Goal: Contribute content: Add original content to the website for others to see

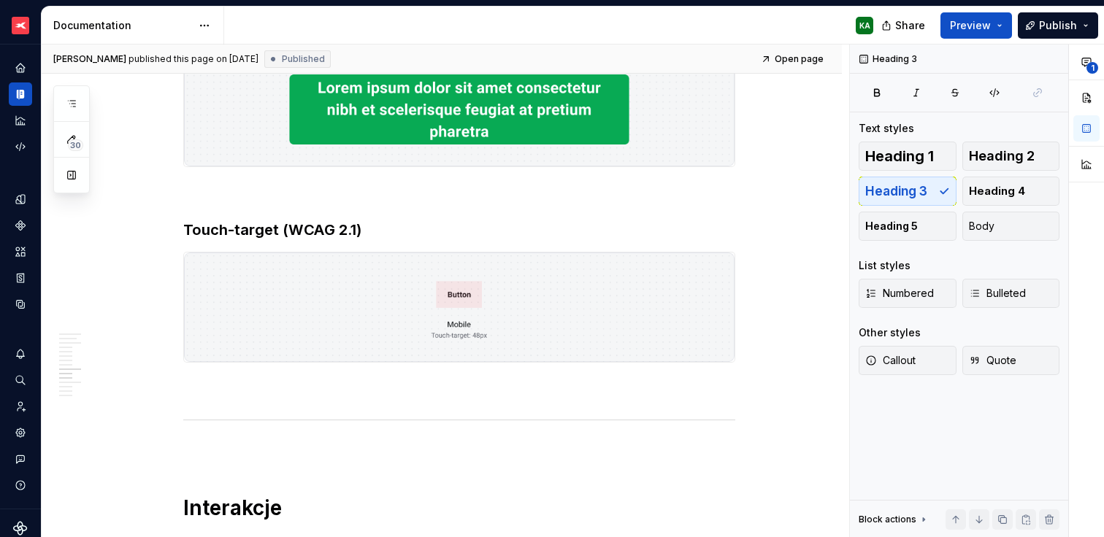
scroll to position [1443, 0]
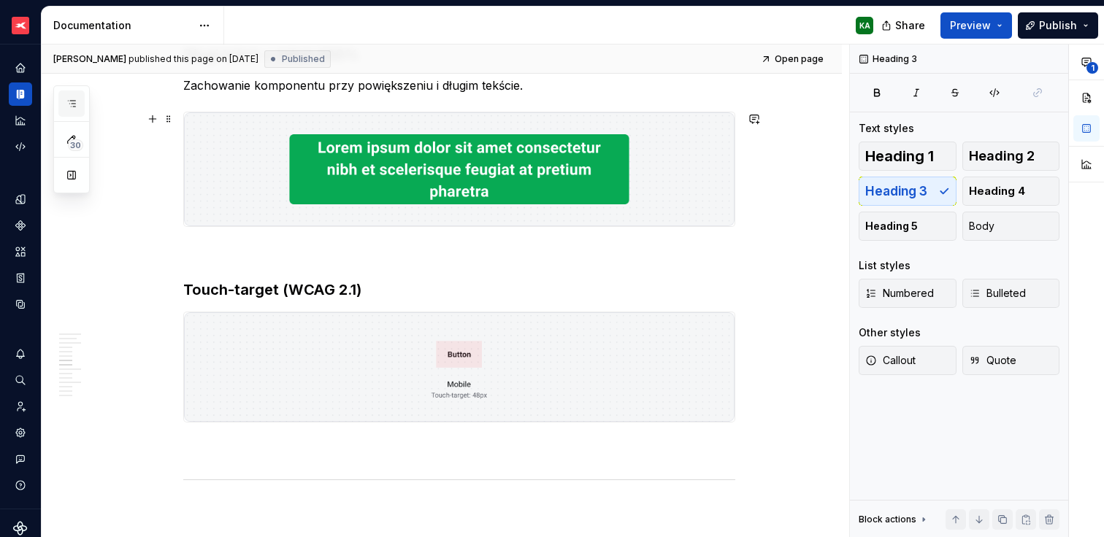
click at [76, 110] on button "button" at bounding box center [71, 104] width 26 height 26
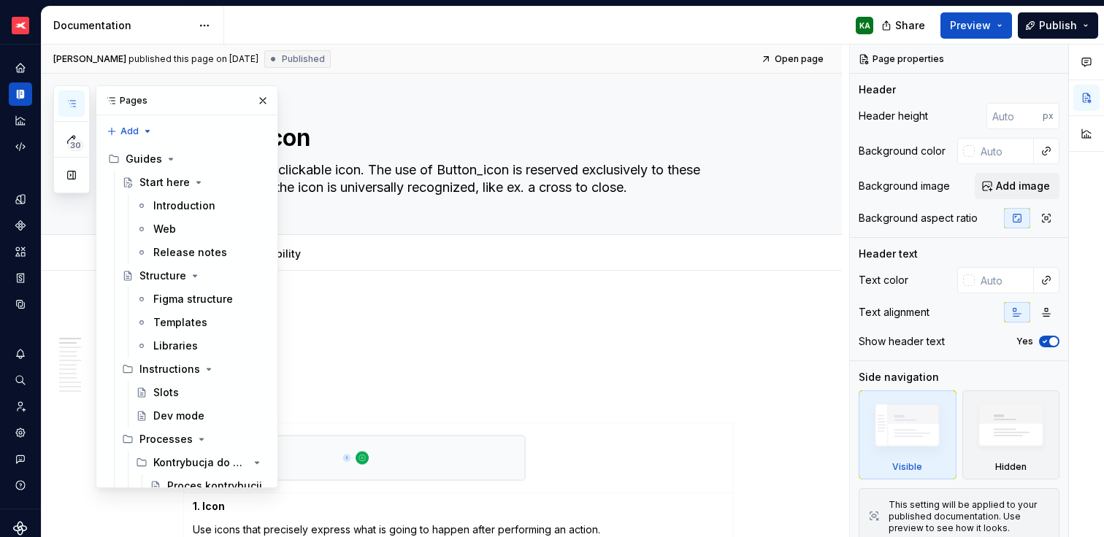
click at [69, 101] on icon "button" at bounding box center [72, 104] width 12 height 12
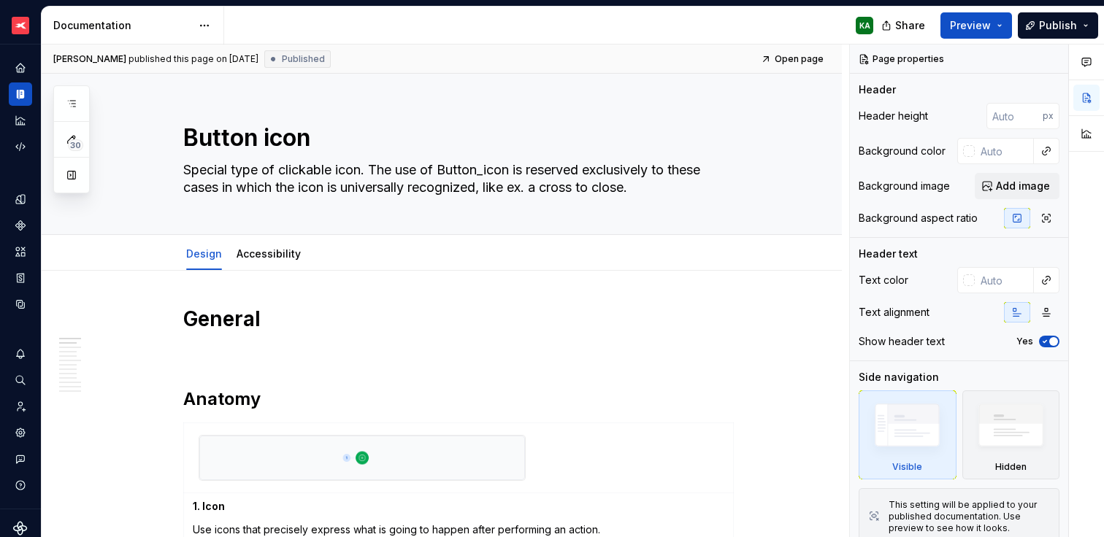
type textarea "*"
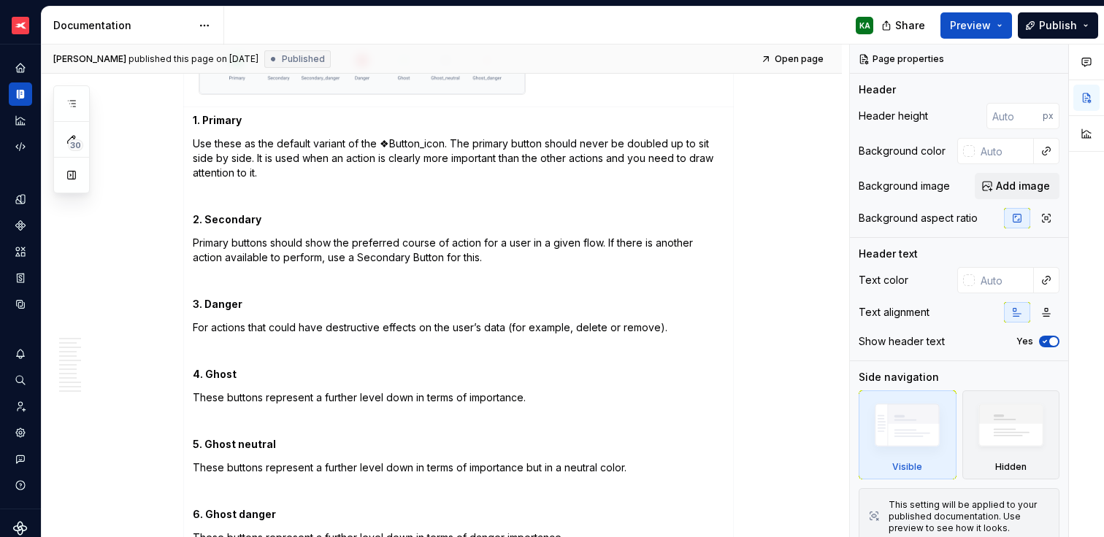
scroll to position [1195, 0]
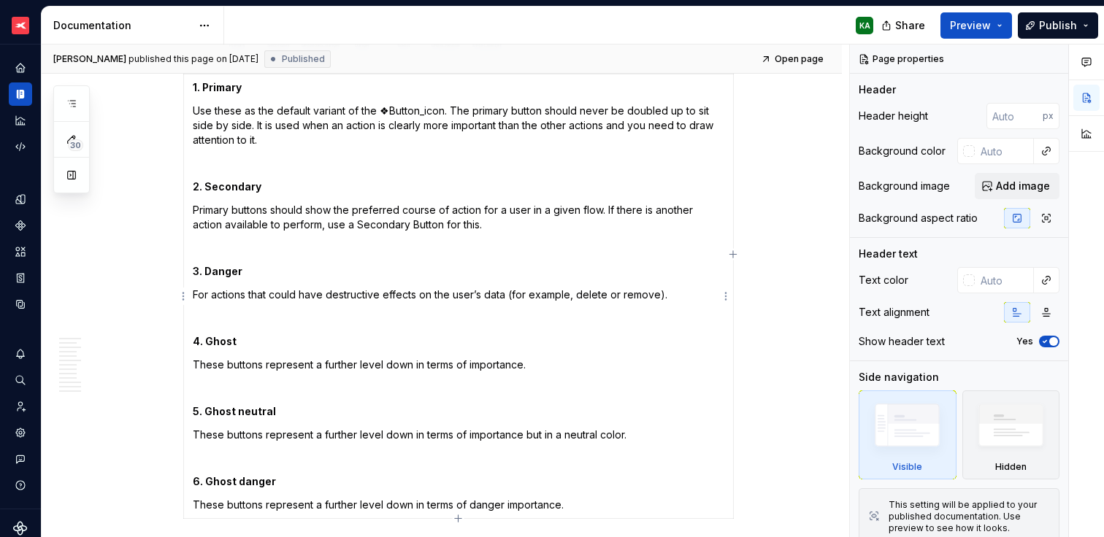
click at [324, 226] on p "Primary buttons should show the preferred course of action for a user in a give…" at bounding box center [459, 217] width 532 height 29
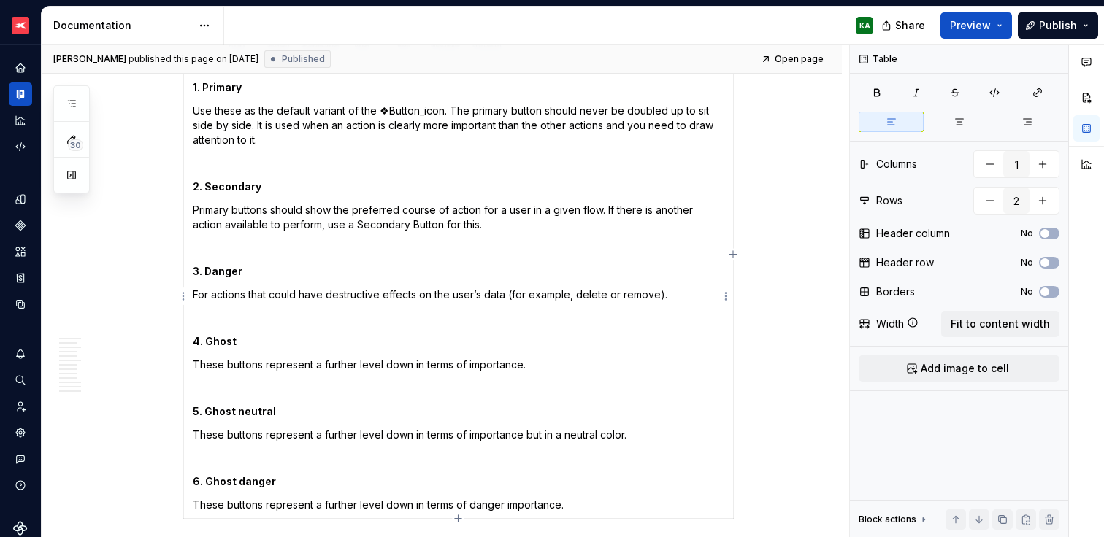
click at [243, 201] on td "1. Primary Use these as the default variant of the ❖Button_icon. The primary bu…" at bounding box center [459, 296] width 550 height 445
click at [202, 184] on strong "2. Secondary" at bounding box center [227, 186] width 69 height 12
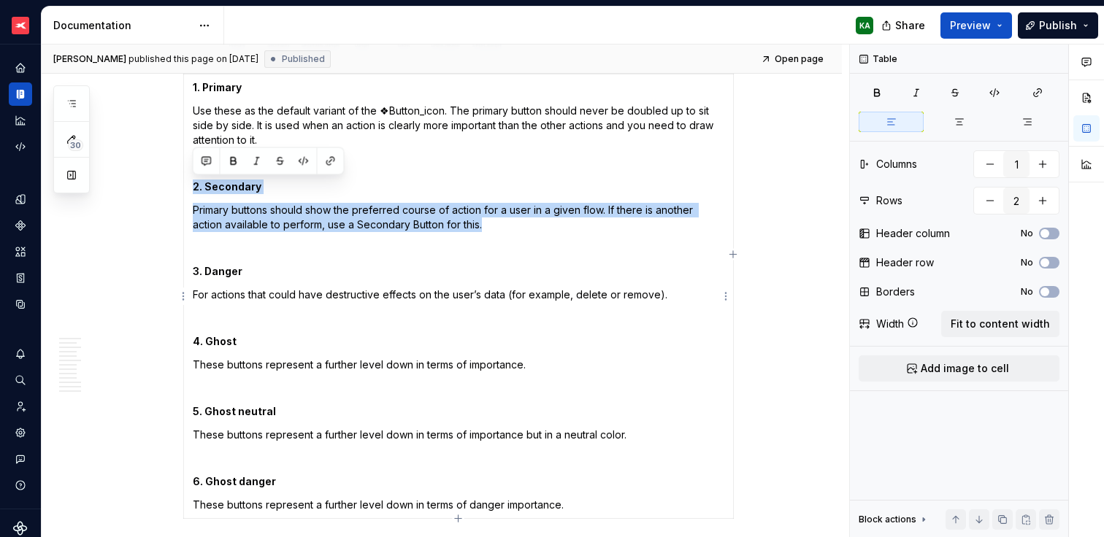
drag, startPoint x: 193, startPoint y: 183, endPoint x: 490, endPoint y: 220, distance: 299.5
click at [490, 220] on td "1. Primary Use these as the default variant of the ❖Button_icon. The primary bu…" at bounding box center [459, 296] width 550 height 445
copy td "2. Secondary Primary buttons should show the preferred course of action for a u…"
click at [507, 228] on p "Primary buttons should show the preferred course of action for a user in a give…" at bounding box center [459, 217] width 532 height 29
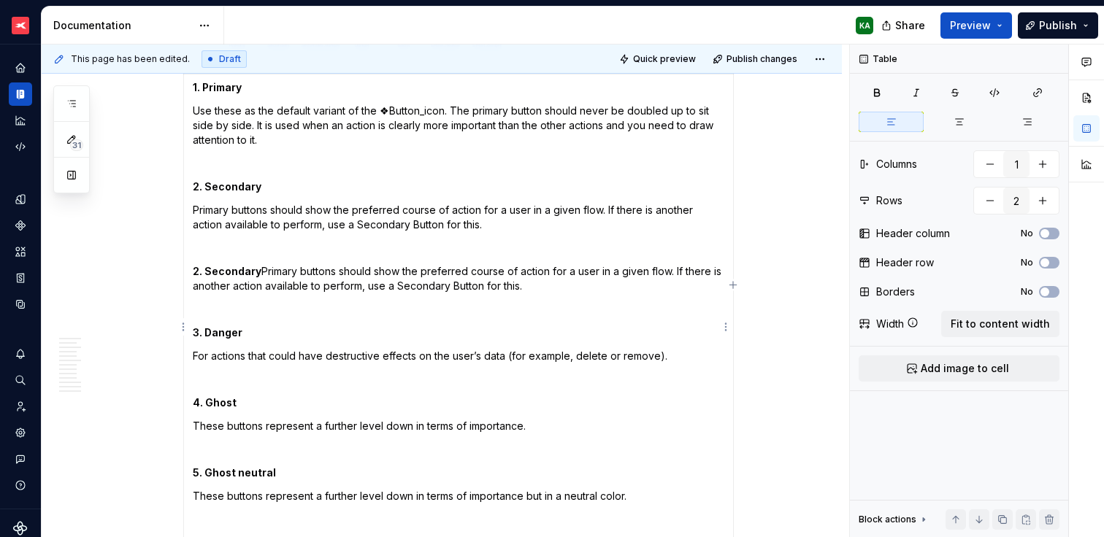
click at [258, 266] on p "2. Secondary Primary buttons should show the preferred course of action for a u…" at bounding box center [459, 278] width 532 height 29
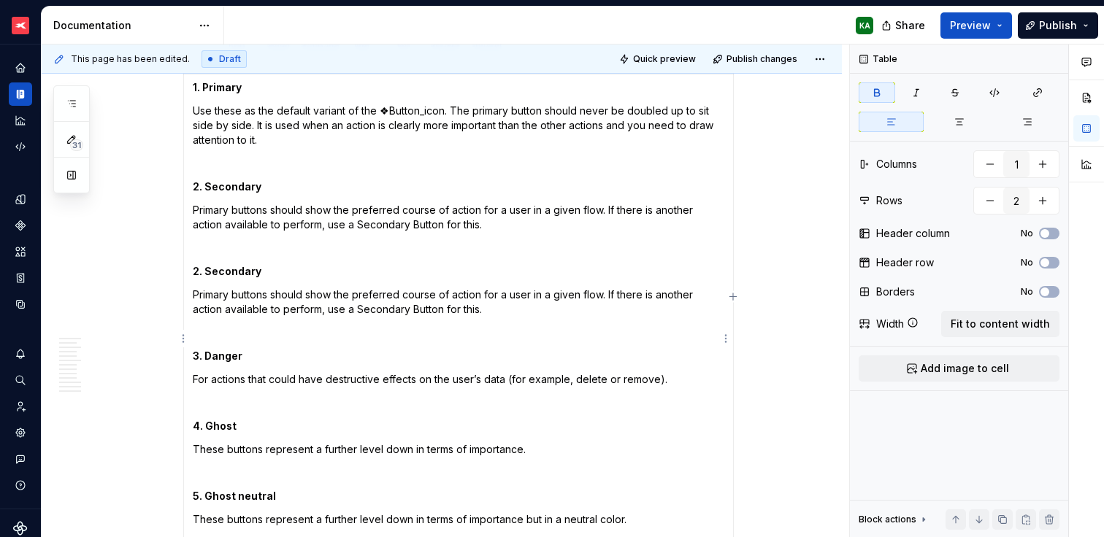
drag, startPoint x: 197, startPoint y: 268, endPoint x: 216, endPoint y: 265, distance: 19.2
click at [198, 268] on strong "2. Secondary" at bounding box center [227, 271] width 69 height 12
click at [277, 276] on p "3. Secondary" at bounding box center [459, 271] width 532 height 15
click at [431, 381] on p "For actions that could have destructive effects on the user’s data (for example…" at bounding box center [459, 379] width 532 height 15
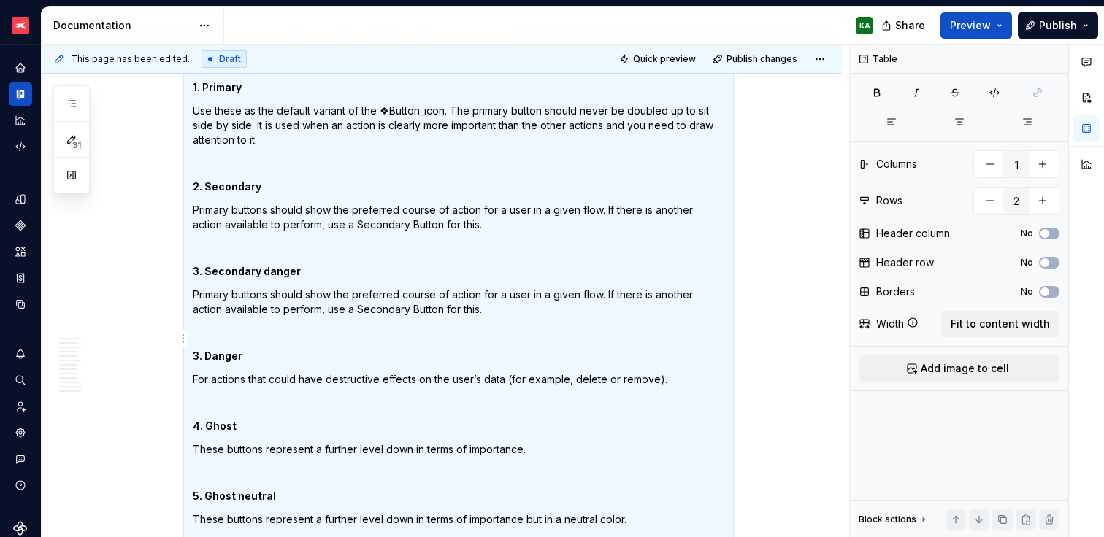
click at [469, 379] on p "For actions that could have destructive effects on the user’s data (for example…" at bounding box center [459, 379] width 532 height 15
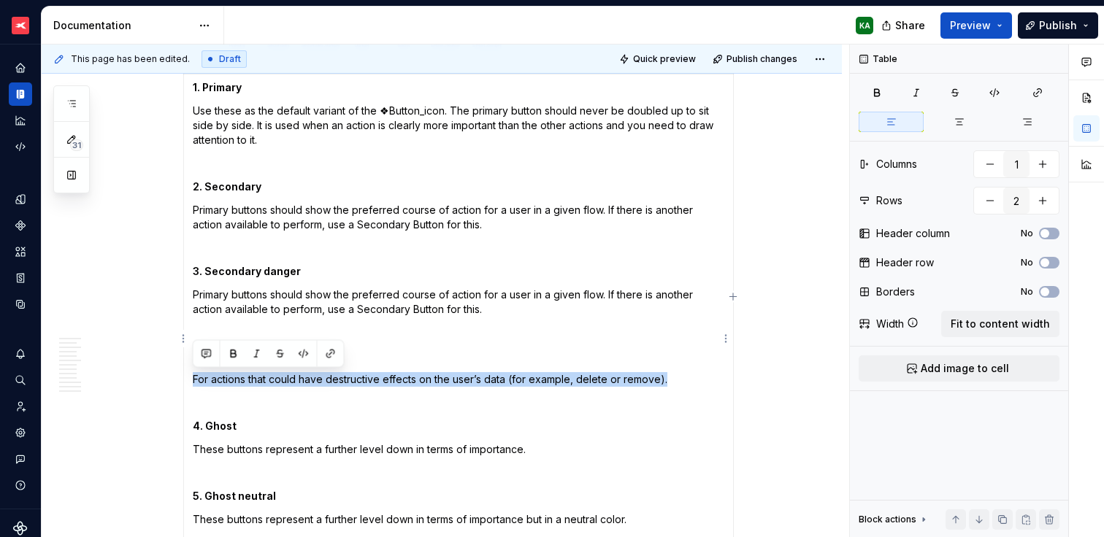
drag, startPoint x: 663, startPoint y: 380, endPoint x: 191, endPoint y: 379, distance: 472.4
click at [191, 379] on td "1. Primary Use these as the default variant of the ❖Button_icon. The primary bu…" at bounding box center [459, 338] width 550 height 529
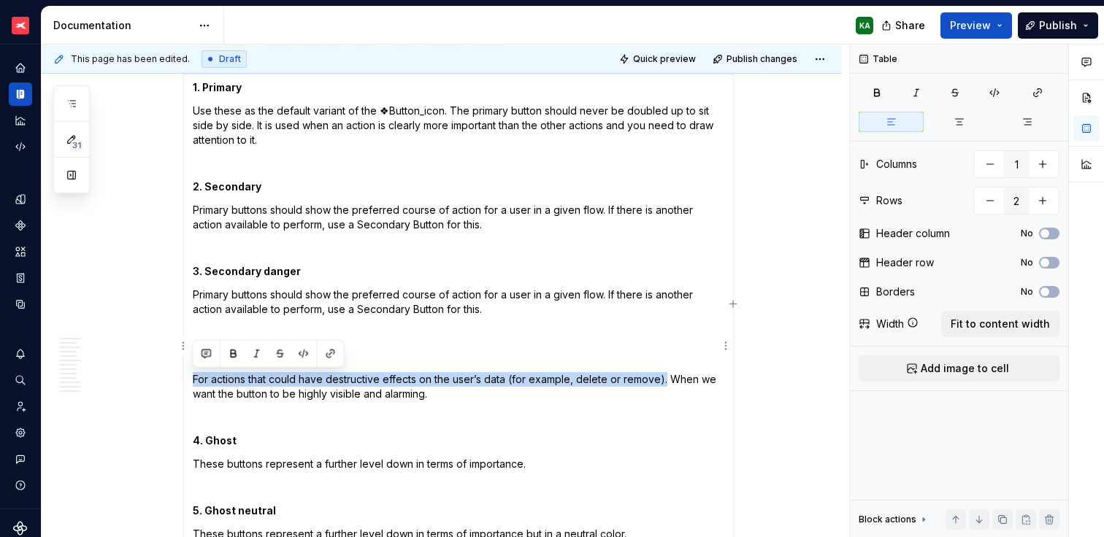
drag, startPoint x: 662, startPoint y: 376, endPoint x: 187, endPoint y: 377, distance: 475.3
click at [187, 377] on td "1. Primary Use these as the default variant of the ❖Button_icon. The primary bu…" at bounding box center [459, 346] width 550 height 544
copy p "For actions that could have destructive effects on the user’s data (for example…"
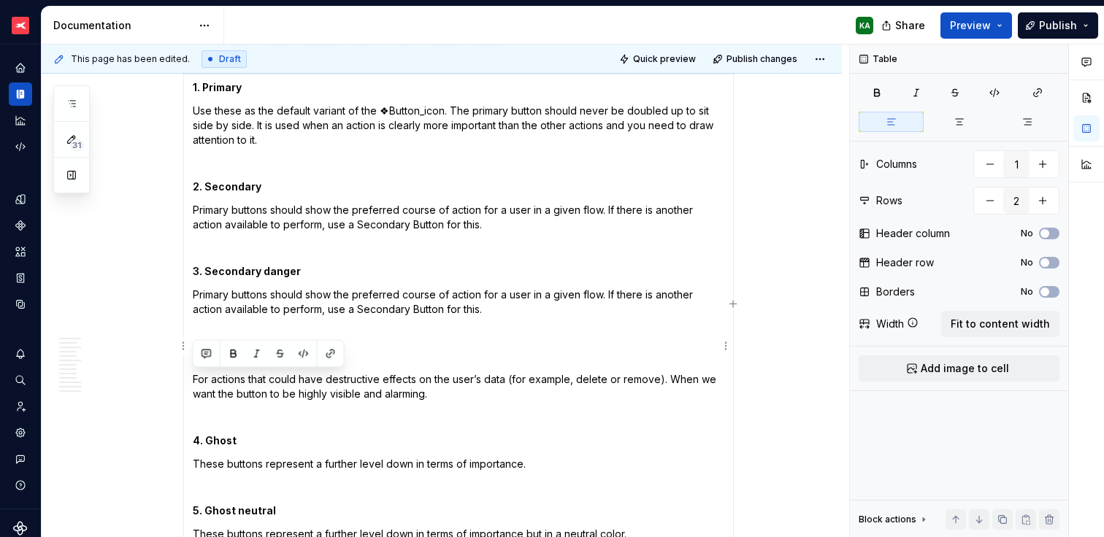
click at [289, 302] on p "Primary buttons should show the preferred course of action for a user in a give…" at bounding box center [459, 302] width 532 height 29
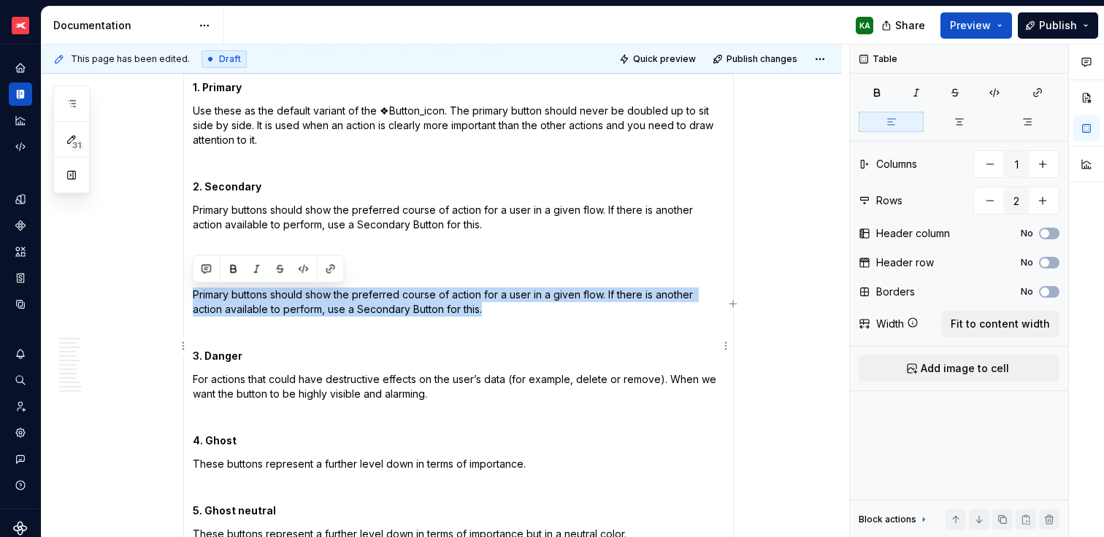
drag, startPoint x: 195, startPoint y: 294, endPoint x: 510, endPoint y: 306, distance: 314.9
click at [510, 306] on p "Primary buttons should show the preferred course of action for a user in a give…" at bounding box center [459, 302] width 532 height 29
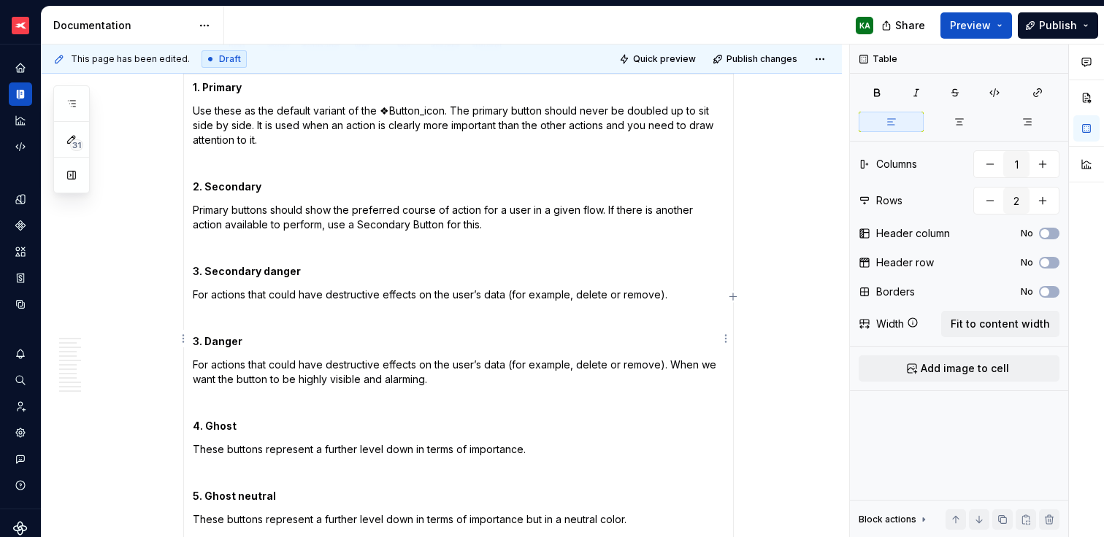
click at [197, 339] on strong "3. Danger" at bounding box center [218, 341] width 50 height 12
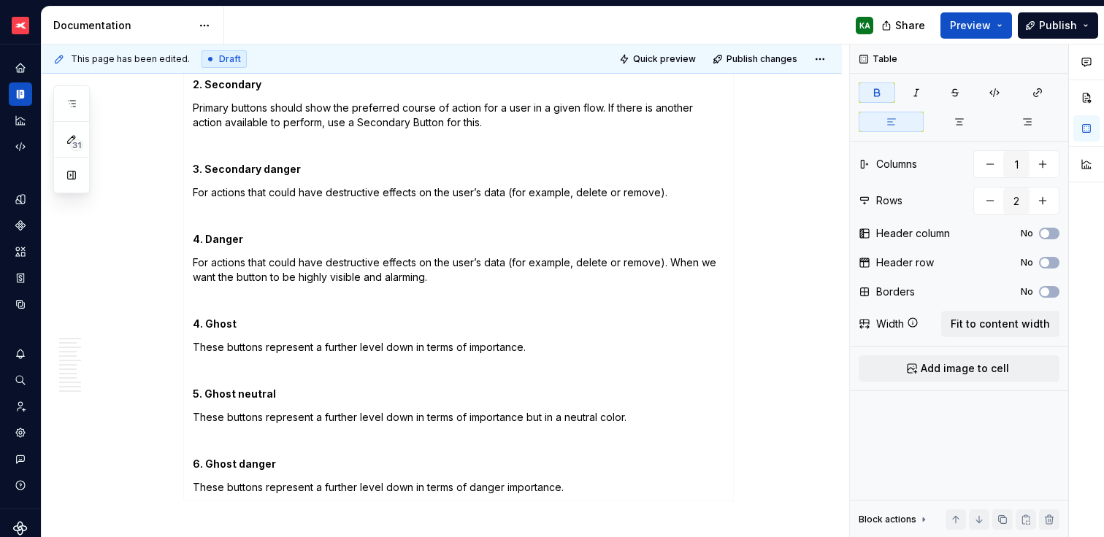
scroll to position [1311, 0]
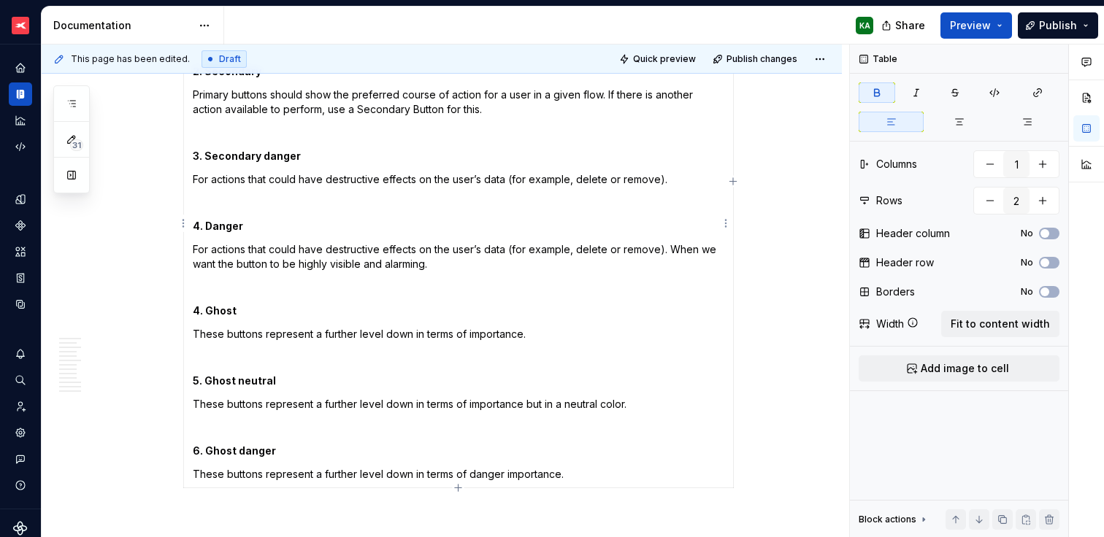
click at [198, 313] on strong "4. Ghost" at bounding box center [215, 310] width 44 height 12
click at [198, 377] on strong "5. Ghost neutral" at bounding box center [234, 381] width 83 height 12
click at [198, 453] on strong "6. Ghost danger" at bounding box center [234, 451] width 83 height 12
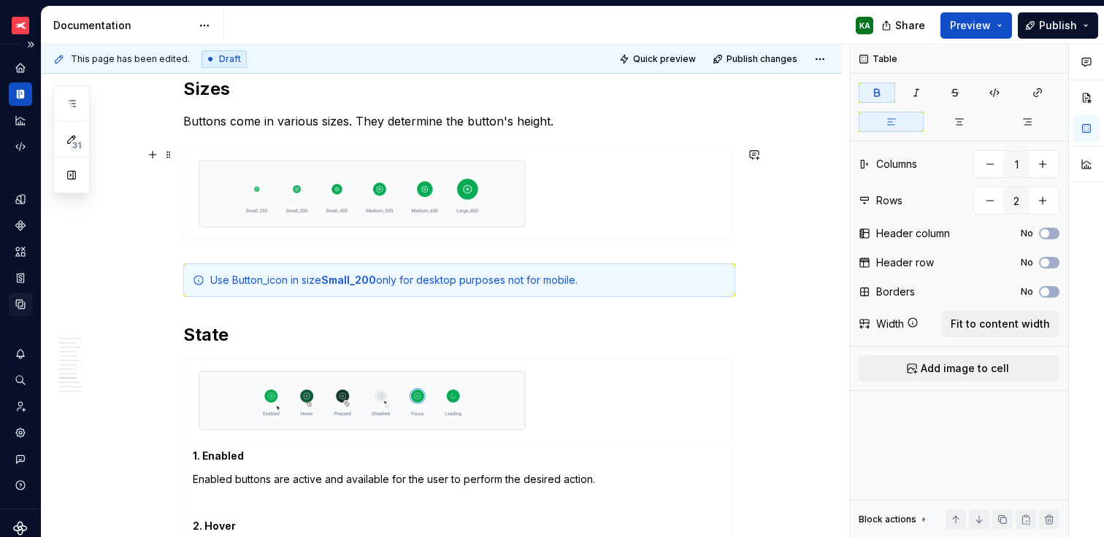
scroll to position [2144, 0]
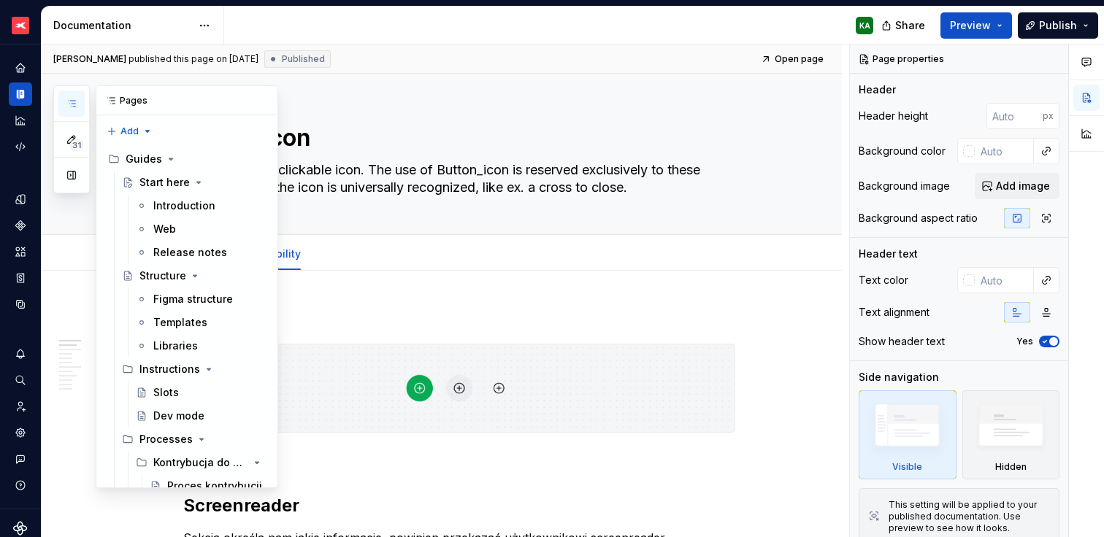
click at [71, 103] on icon "button" at bounding box center [71, 104] width 7 height 6
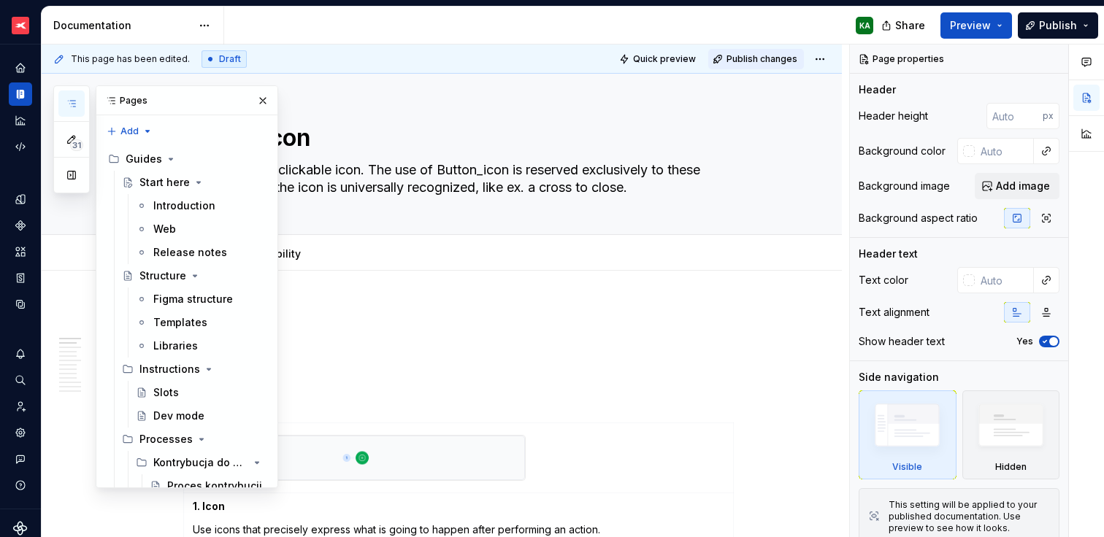
click at [762, 61] on span "Publish changes" at bounding box center [761, 59] width 71 height 12
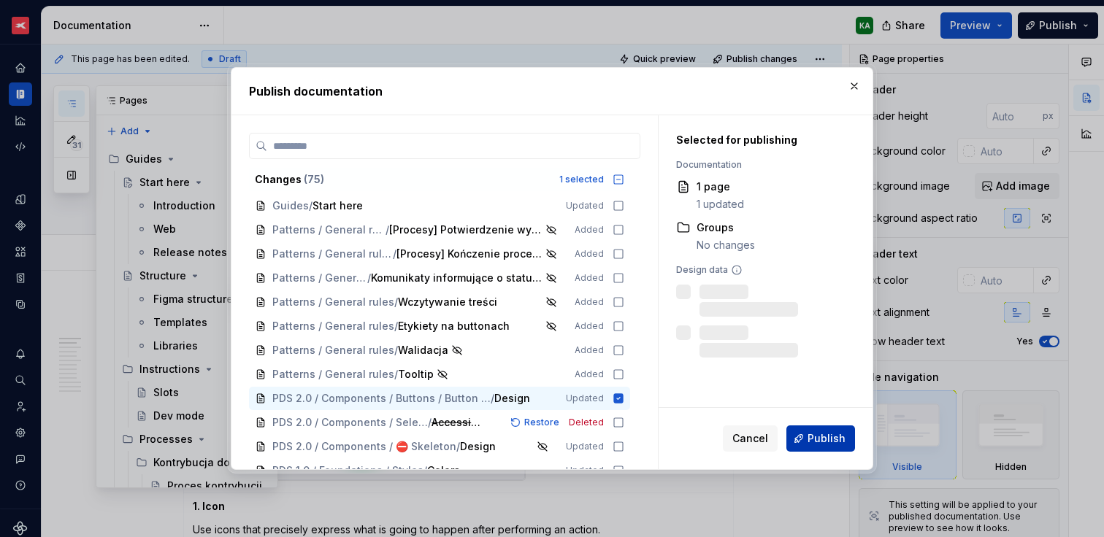
click at [817, 432] on span "Publish" at bounding box center [827, 439] width 38 height 15
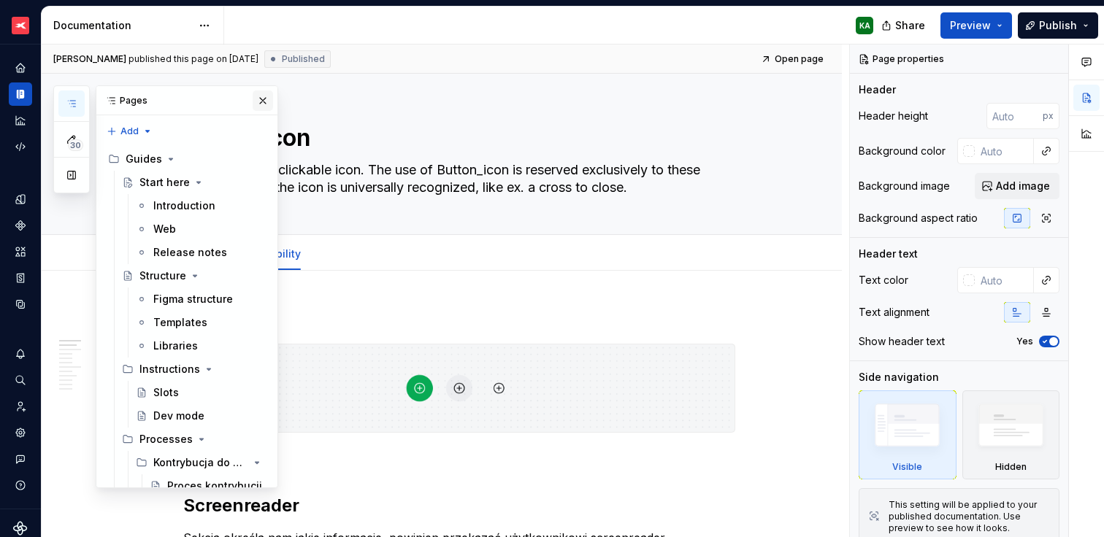
click at [258, 101] on button "button" at bounding box center [263, 101] width 20 height 20
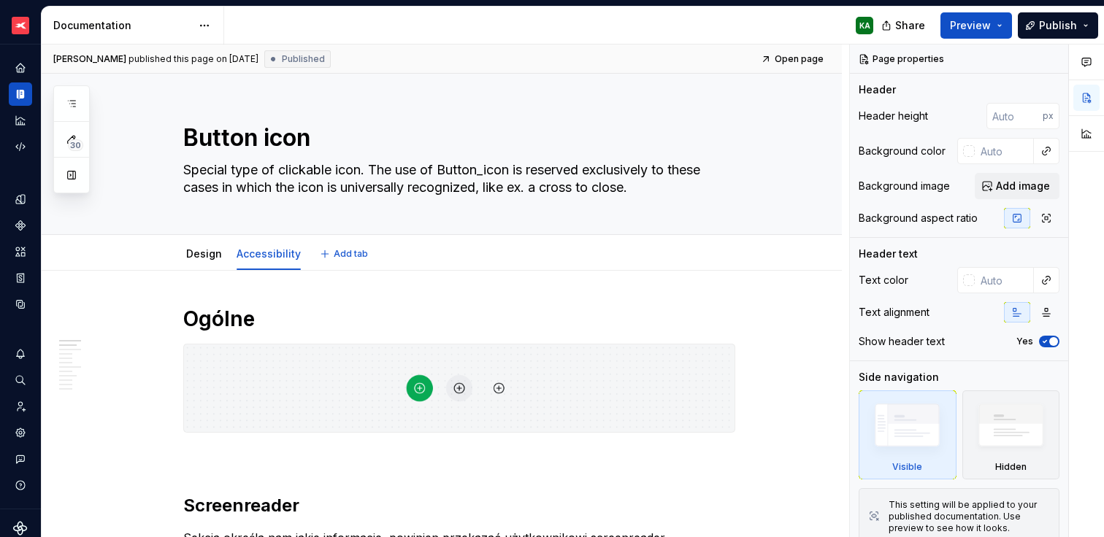
type textarea "*"
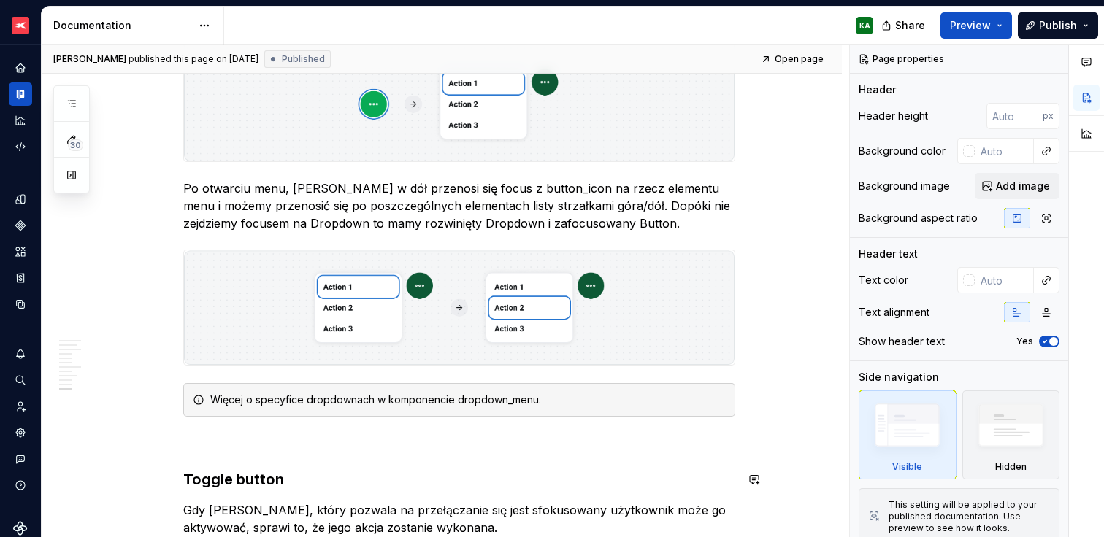
scroll to position [2791, 0]
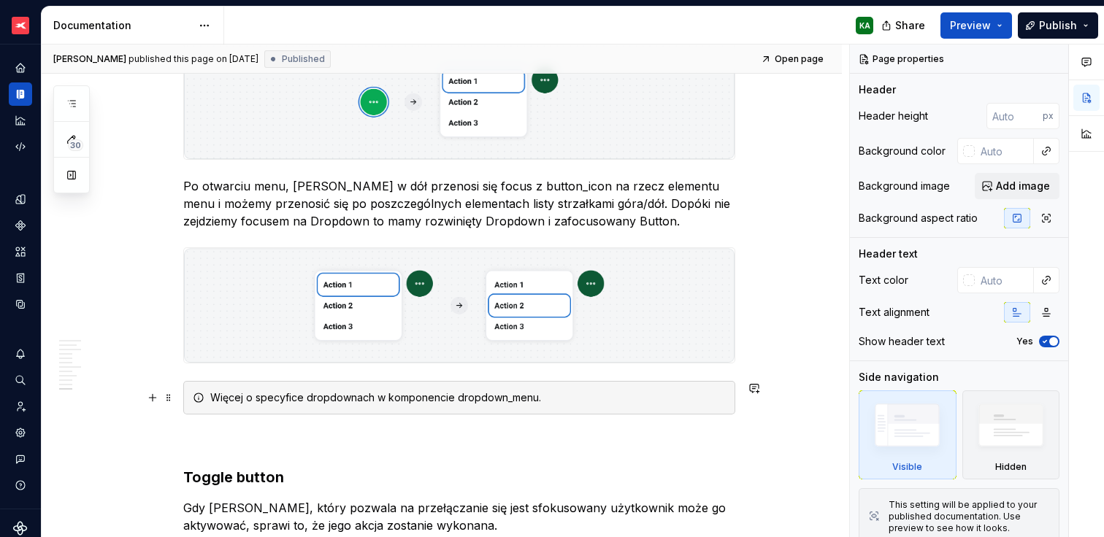
click at [370, 396] on div "Więcej o specyfice dropdownach w komponencie dropdown_menu." at bounding box center [467, 398] width 515 height 15
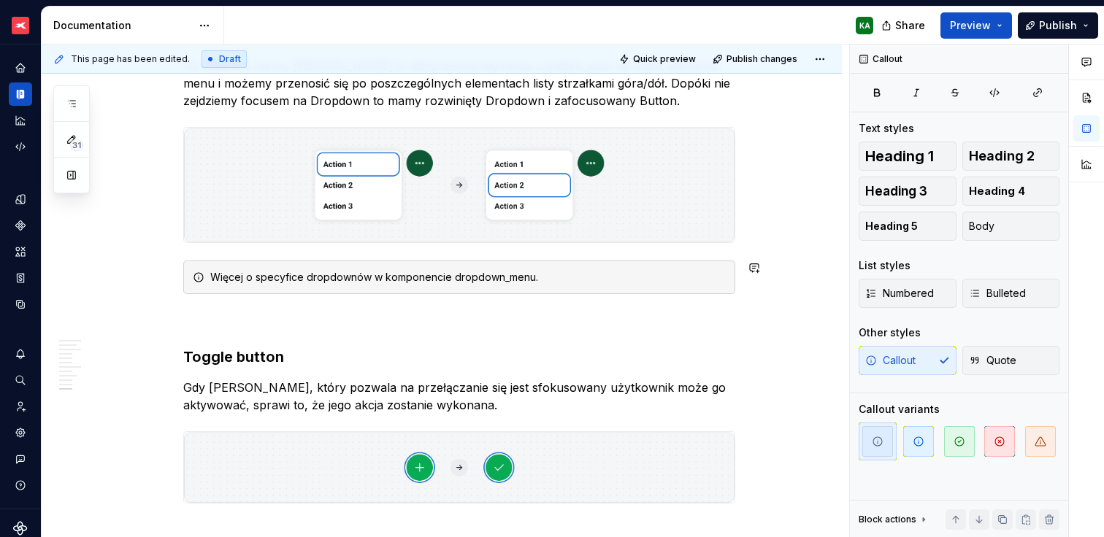
scroll to position [2917, 0]
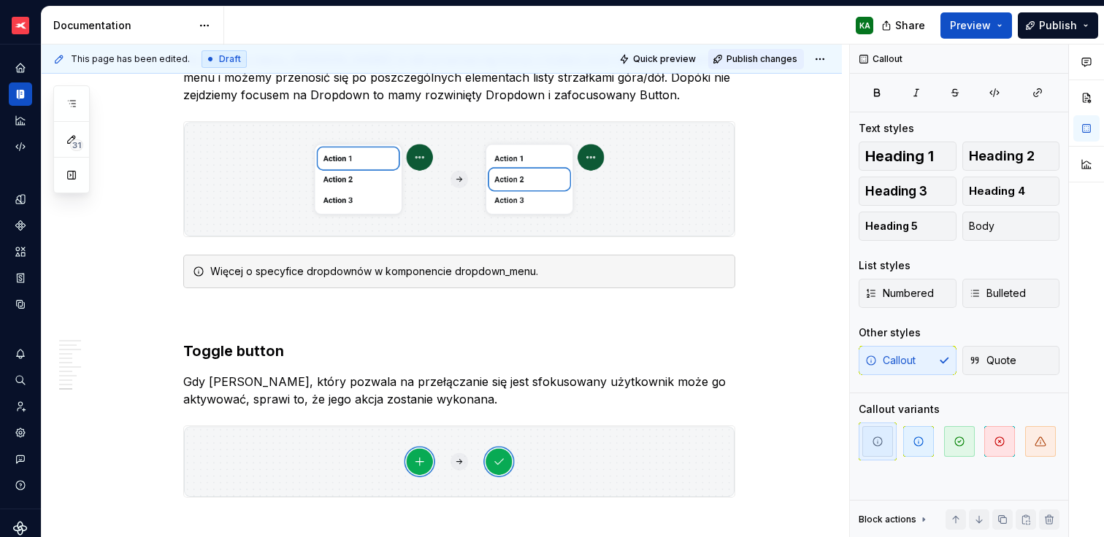
click at [761, 61] on span "Publish changes" at bounding box center [761, 59] width 71 height 12
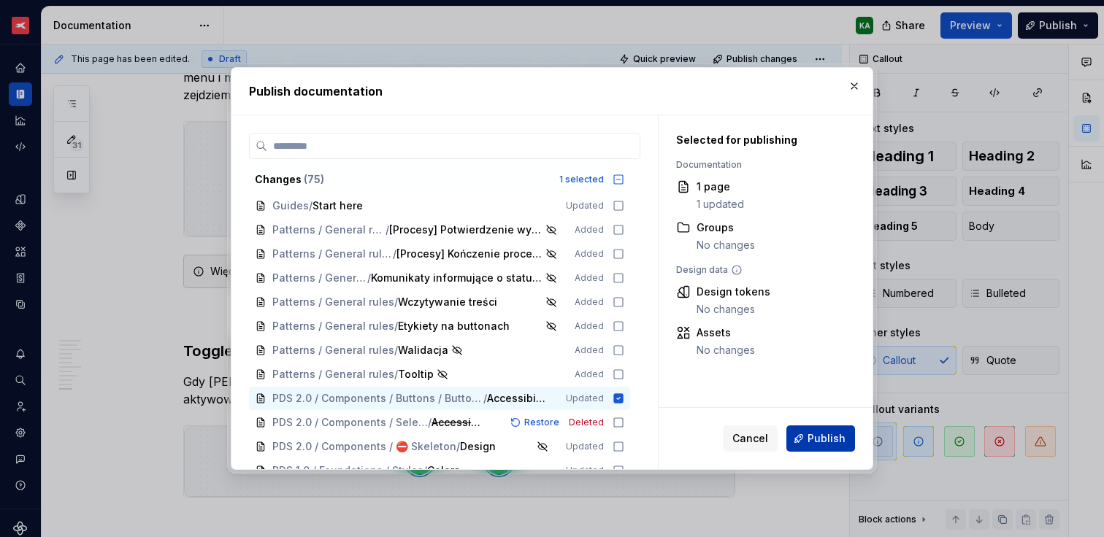
click at [819, 447] on button "Publish" at bounding box center [820, 439] width 69 height 26
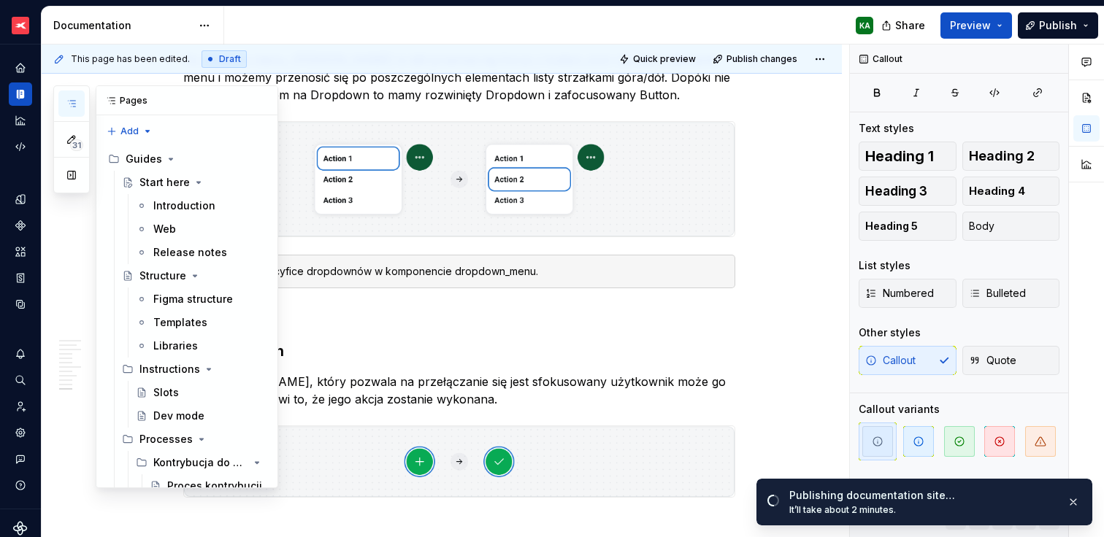
click at [72, 101] on icon "button" at bounding box center [71, 104] width 7 height 6
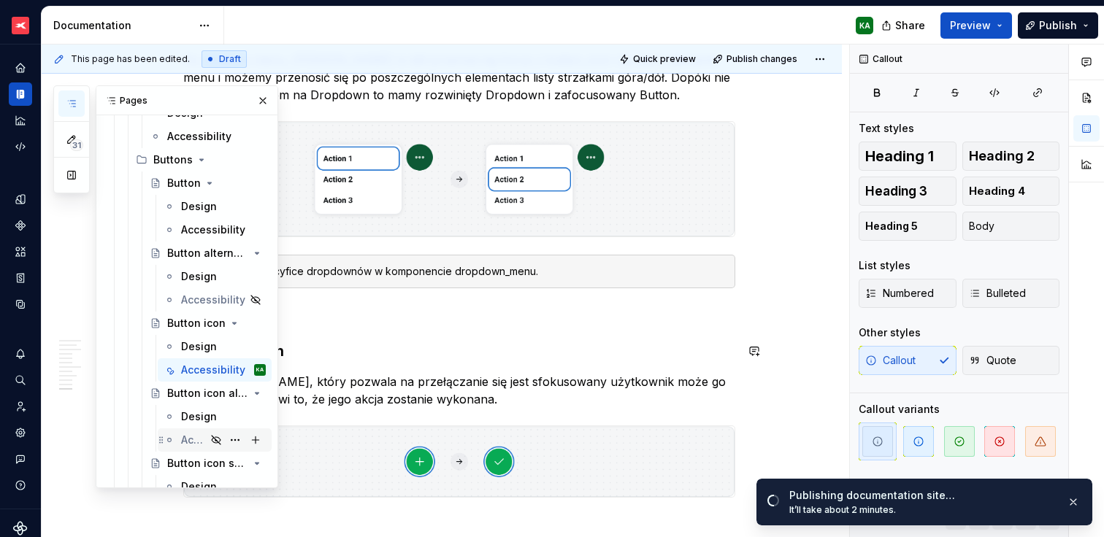
scroll to position [3367, 0]
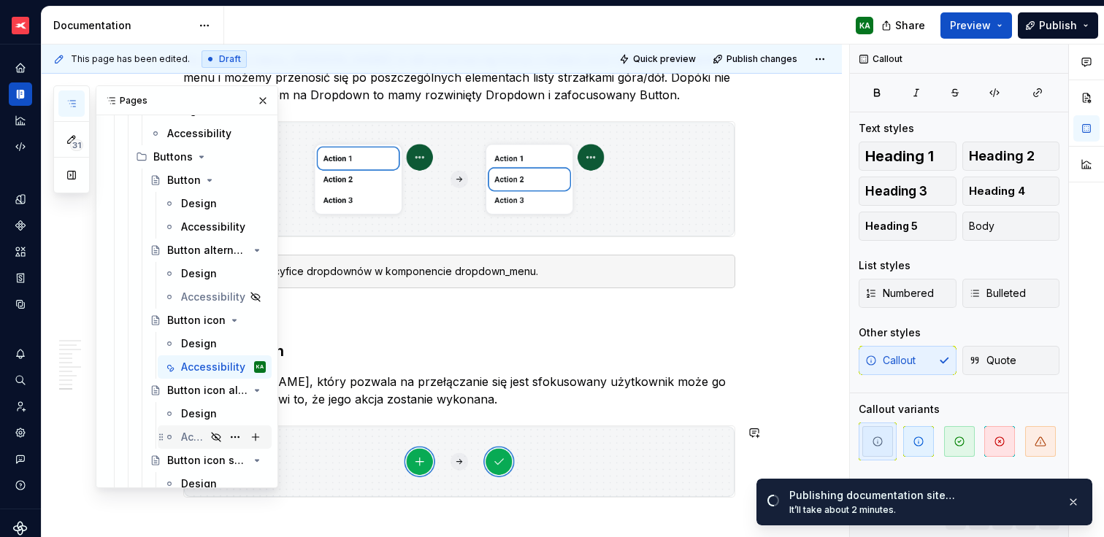
click at [186, 438] on div "Accessibility" at bounding box center [193, 437] width 25 height 15
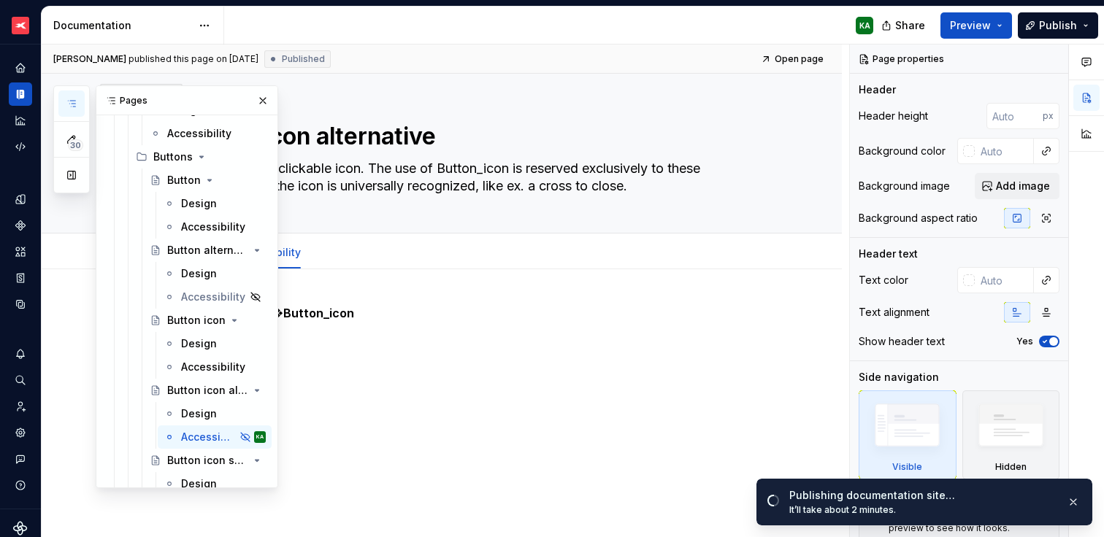
scroll to position [2, 0]
click at [253, 99] on button "button" at bounding box center [263, 101] width 20 height 20
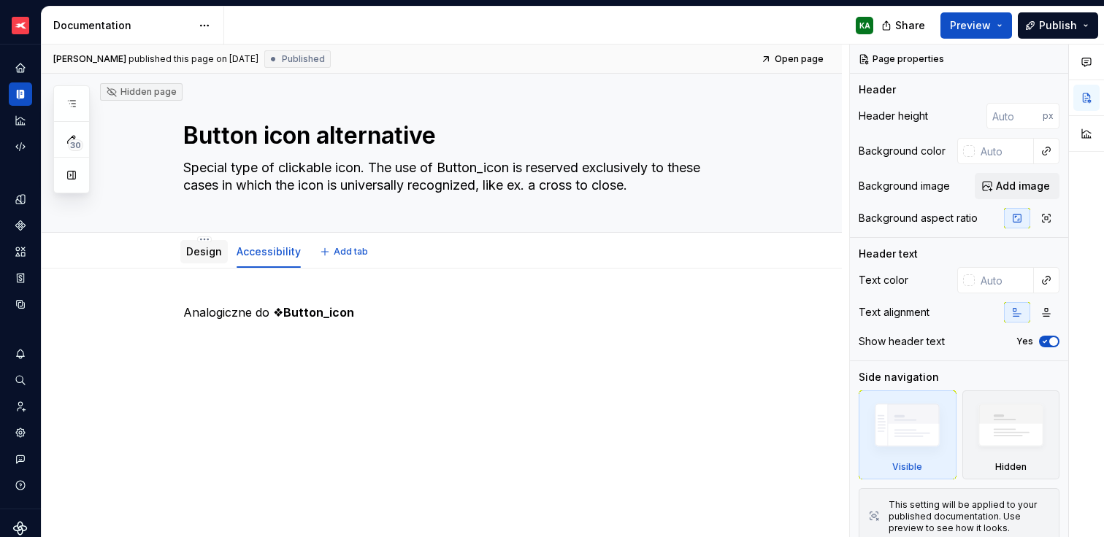
click at [212, 260] on div "Design" at bounding box center [204, 252] width 36 height 18
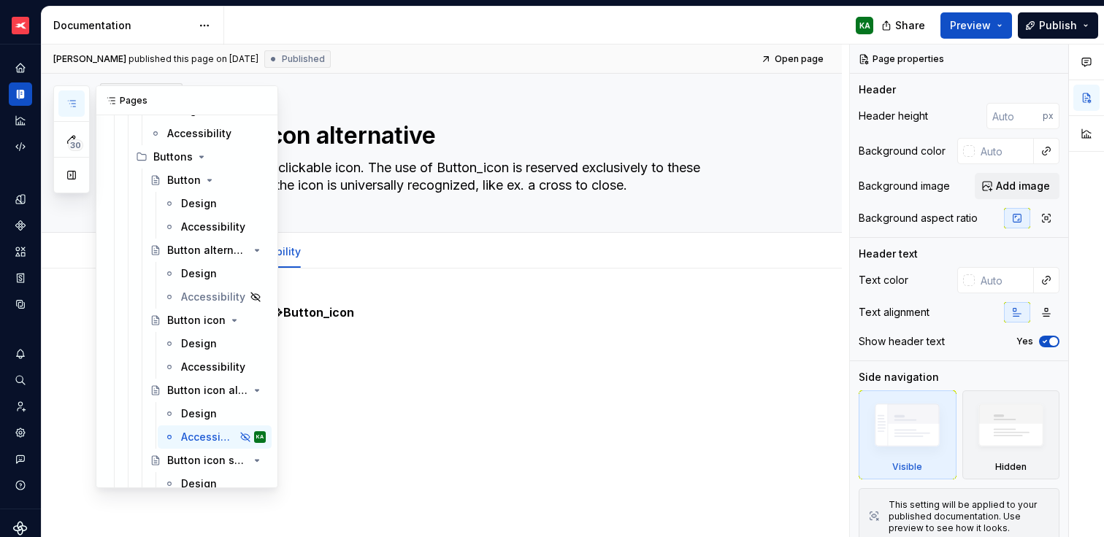
click at [73, 107] on icon "button" at bounding box center [72, 104] width 12 height 12
click at [188, 414] on div "Design" at bounding box center [199, 414] width 36 height 15
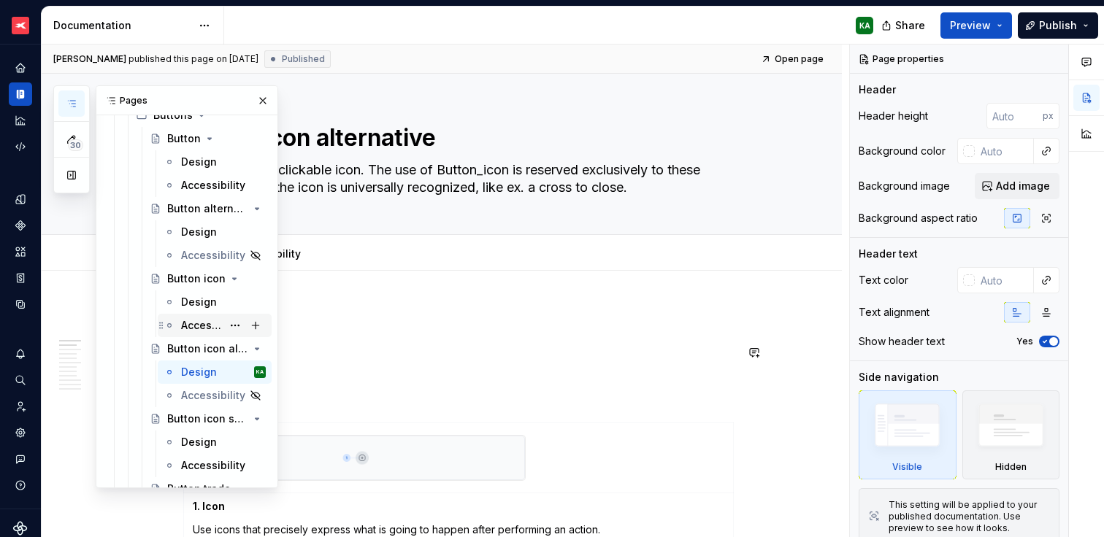
scroll to position [3446, 0]
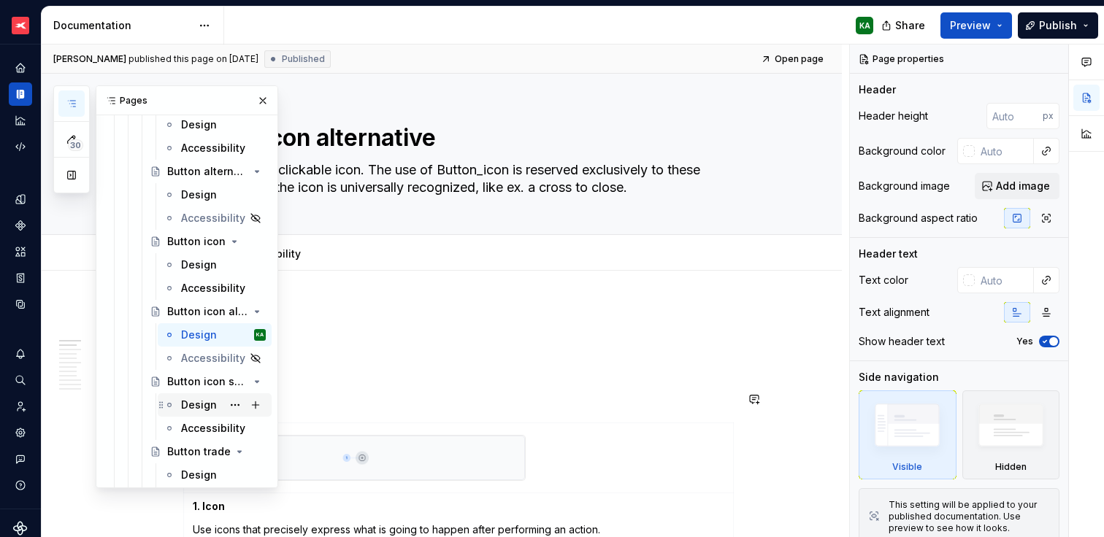
click at [196, 400] on div "Design" at bounding box center [199, 405] width 36 height 15
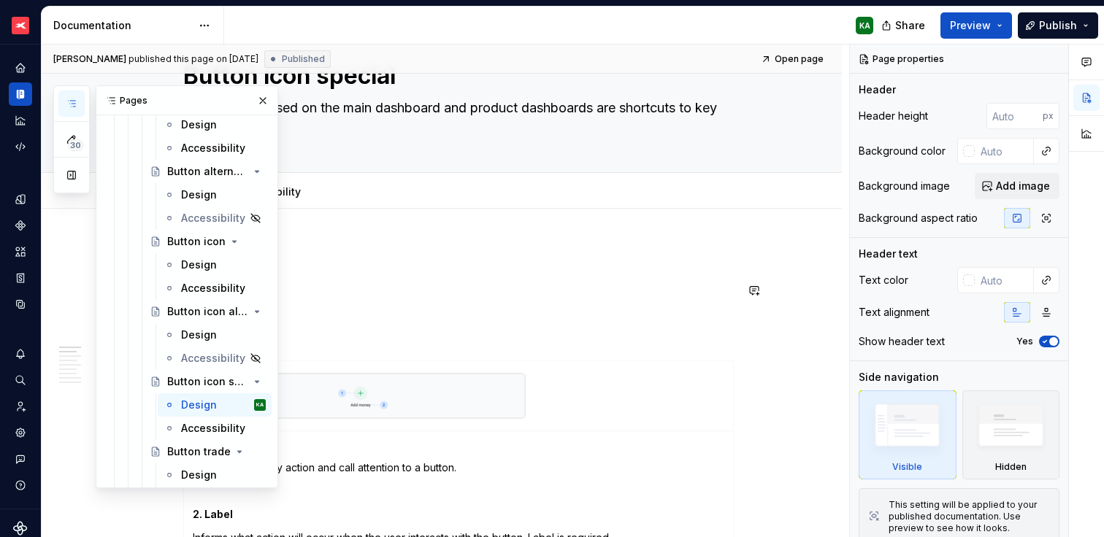
scroll to position [94, 0]
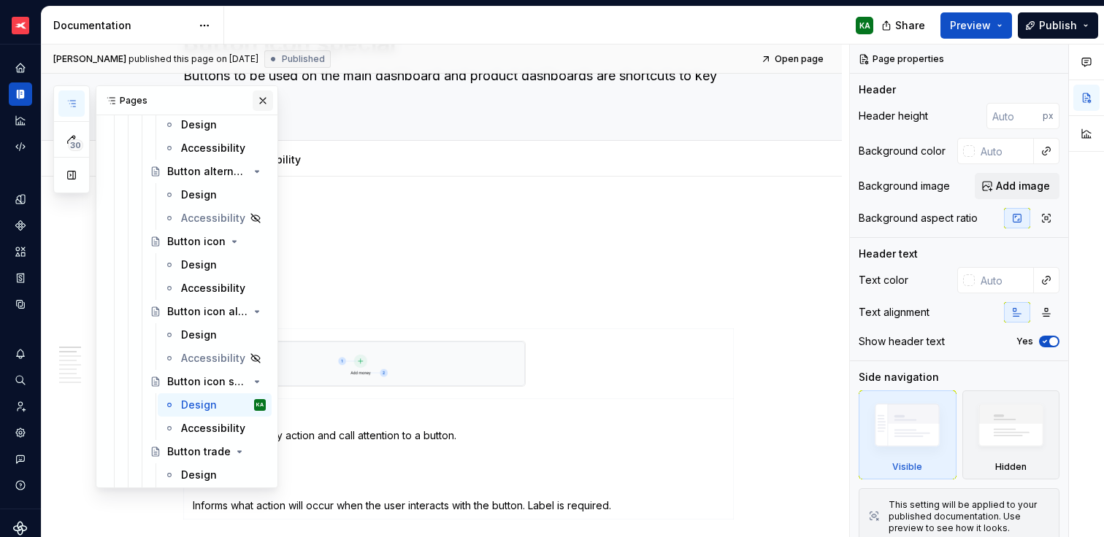
click at [258, 99] on button "button" at bounding box center [263, 101] width 20 height 20
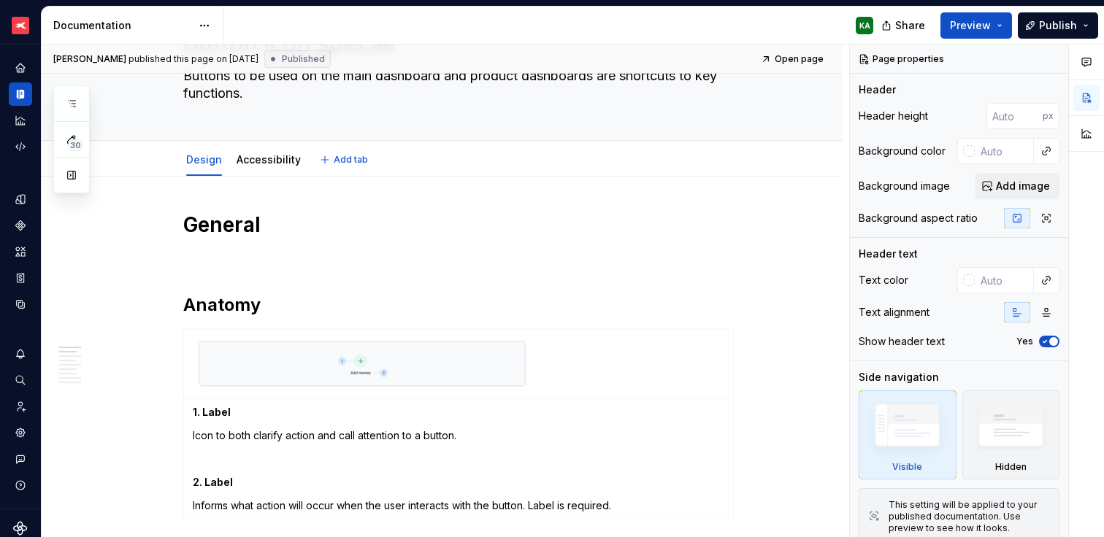
type textarea "*"
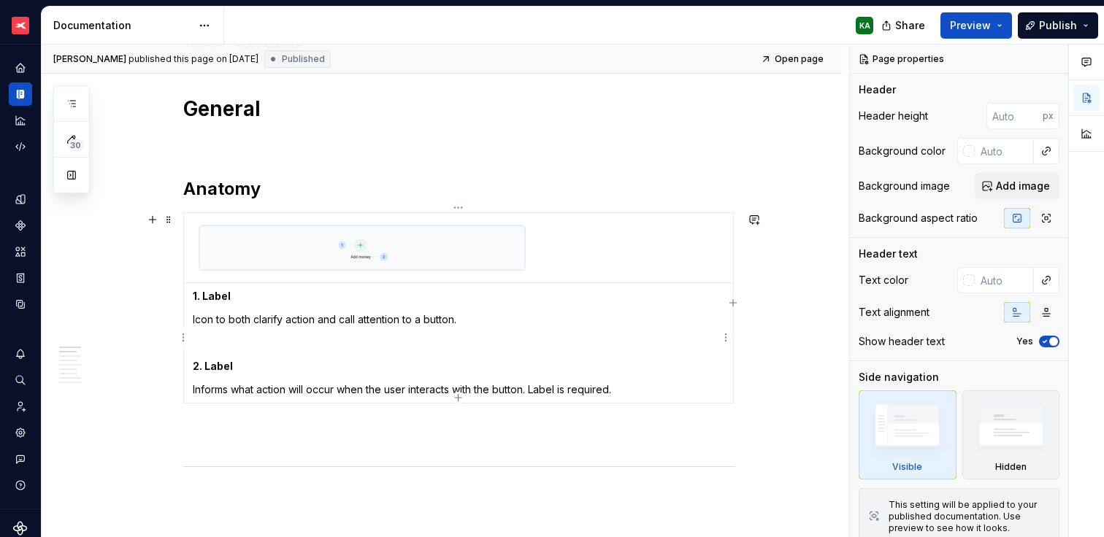
scroll to position [215, 0]
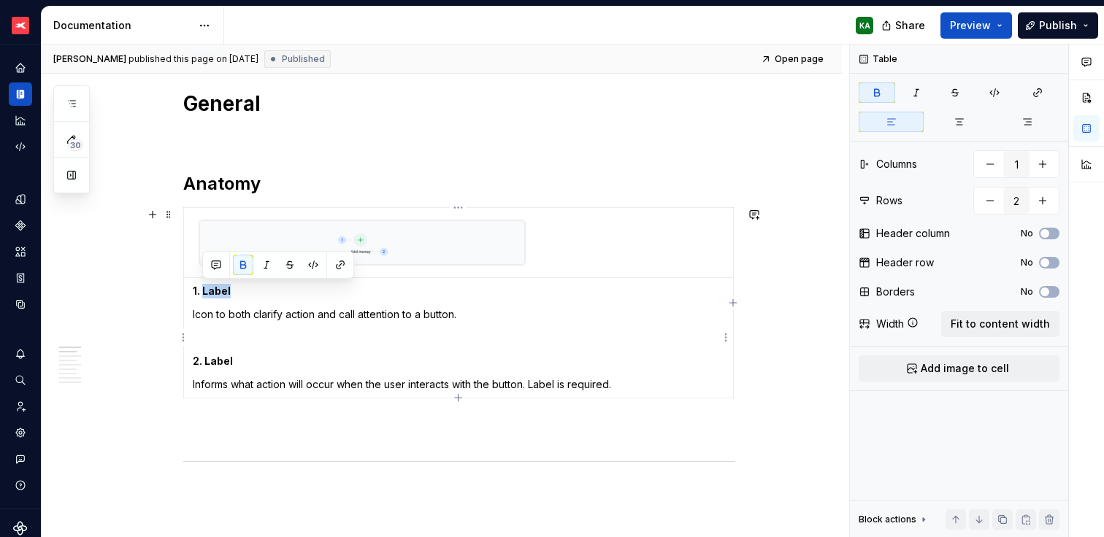
drag, startPoint x: 204, startPoint y: 289, endPoint x: 233, endPoint y: 290, distance: 28.5
click at [233, 290] on p "1. Label" at bounding box center [459, 291] width 532 height 15
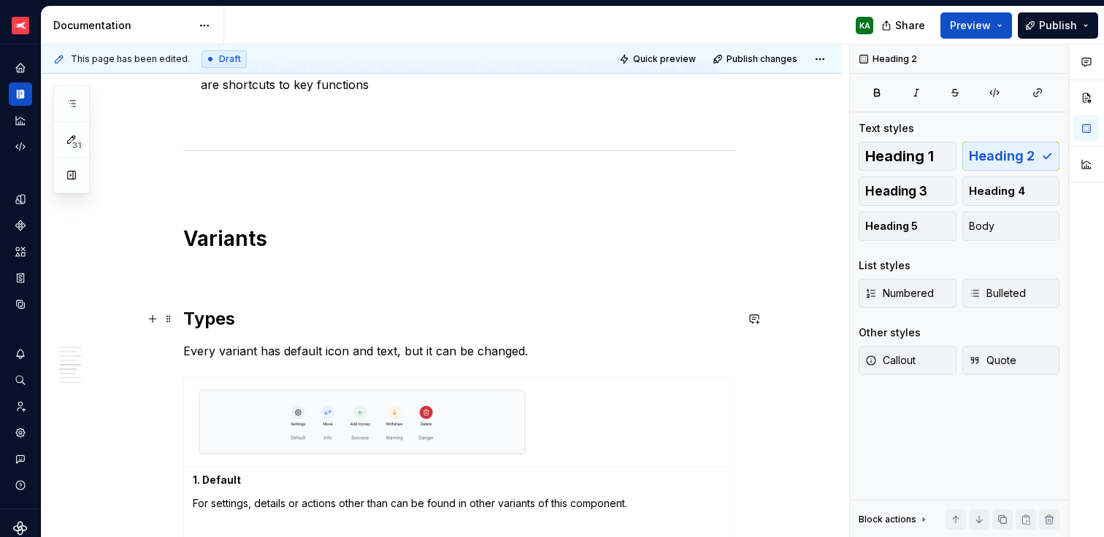
scroll to position [942, 0]
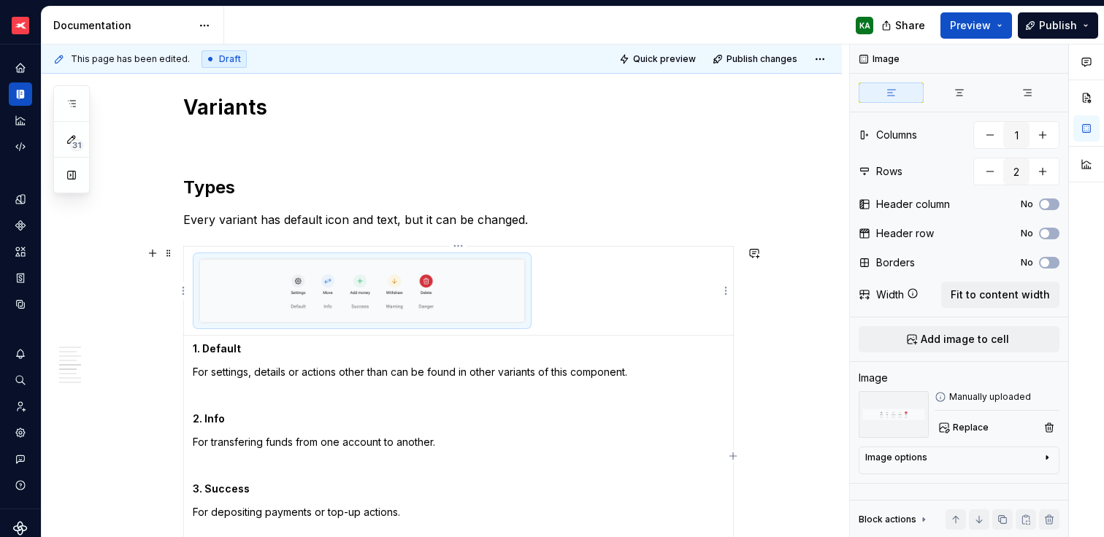
click at [496, 312] on img at bounding box center [362, 291] width 326 height 64
click at [458, 280] on img at bounding box center [362, 291] width 326 height 64
click at [953, 424] on span "Replace" at bounding box center [971, 428] width 36 height 12
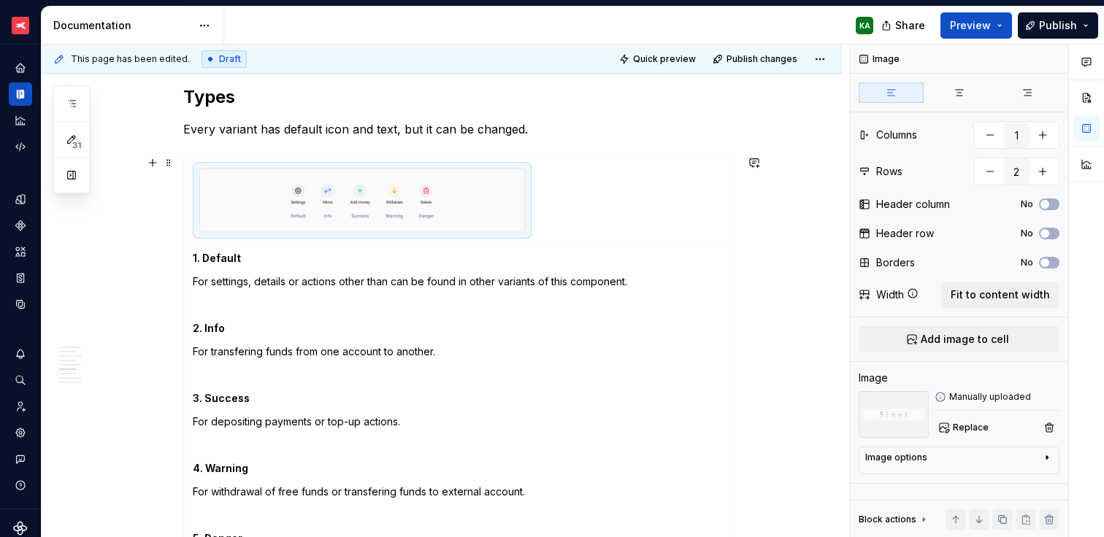
scroll to position [728, 0]
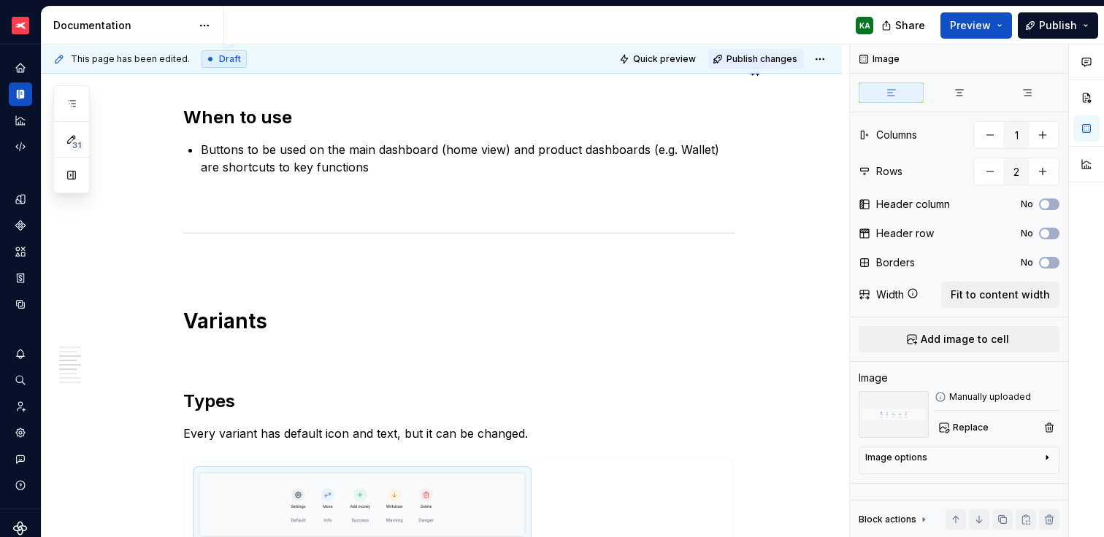
click at [783, 59] on span "Publish changes" at bounding box center [761, 59] width 71 height 12
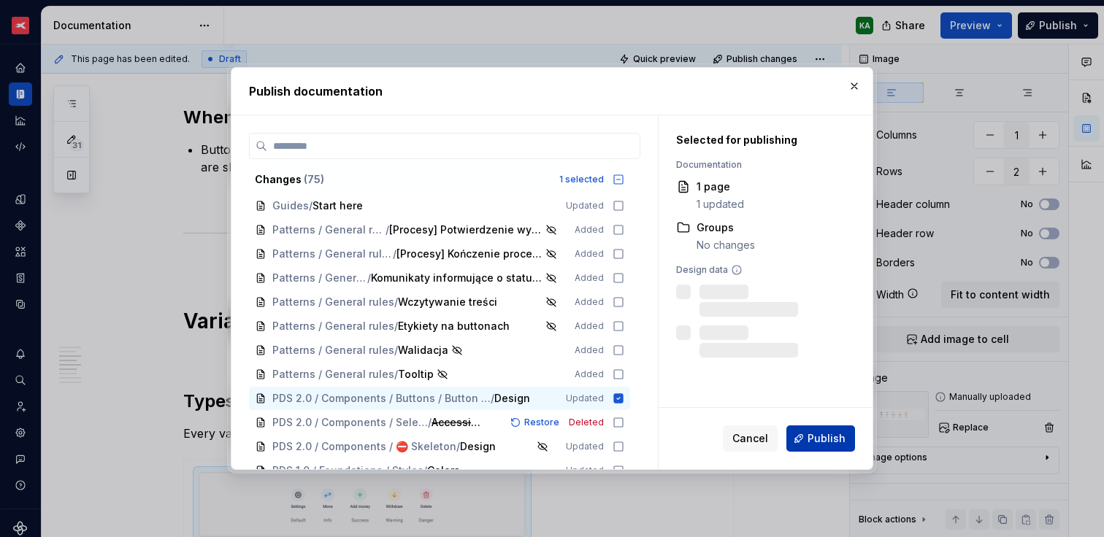
click at [817, 442] on span "Publish" at bounding box center [827, 439] width 38 height 15
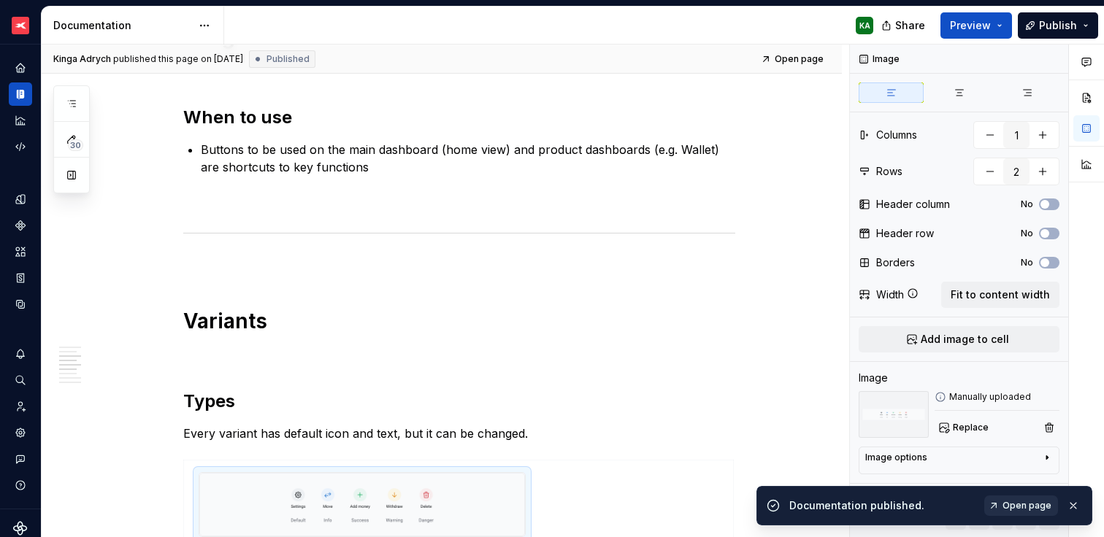
click at [1021, 506] on span "Open page" at bounding box center [1026, 506] width 49 height 12
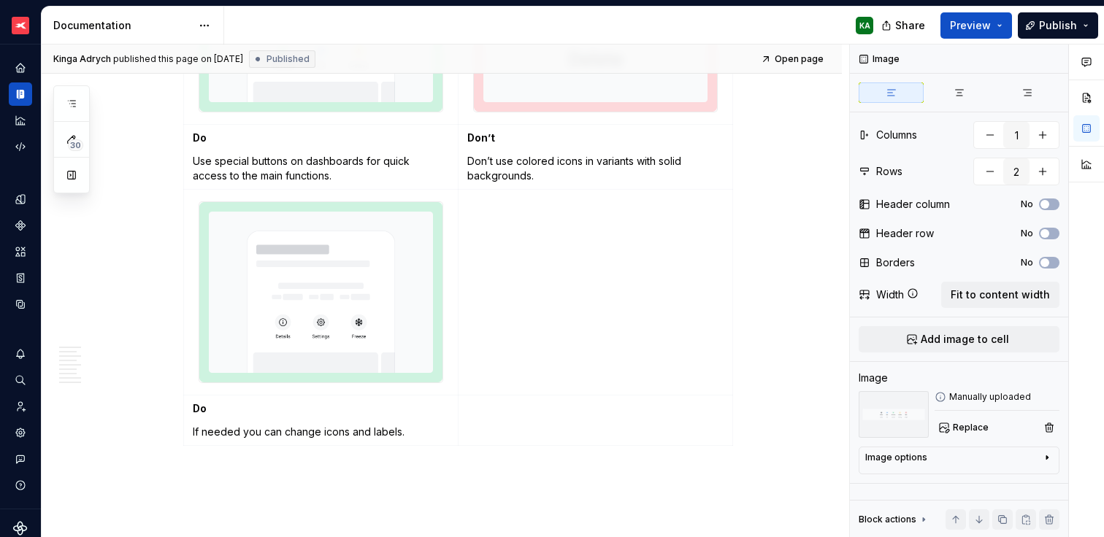
scroll to position [2423, 0]
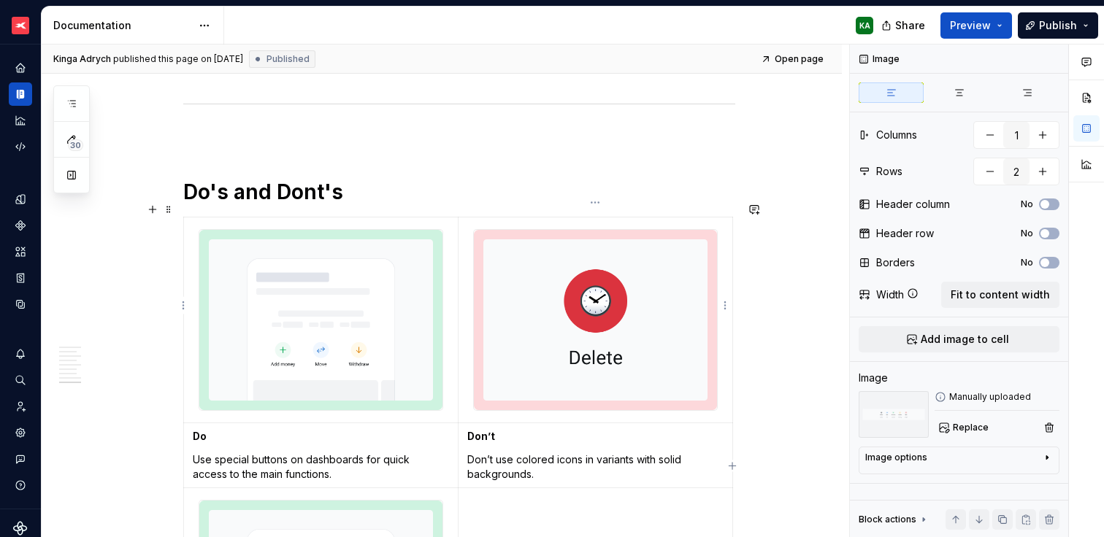
type textarea "*"
type input "2"
type input "4"
click at [587, 313] on img at bounding box center [595, 320] width 243 height 180
